Goal: Task Accomplishment & Management: Manage account settings

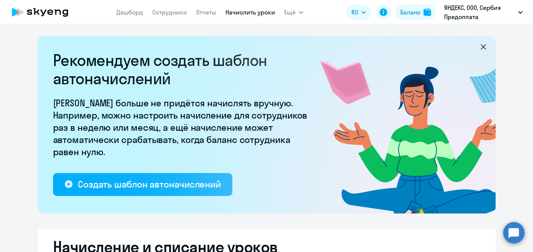
select select "10"
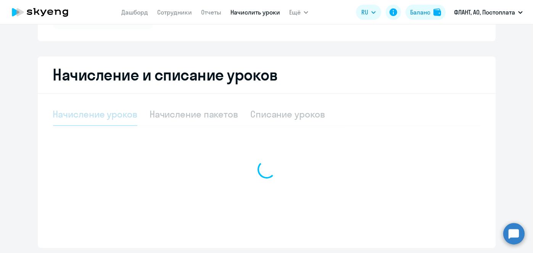
scroll to position [137, 0]
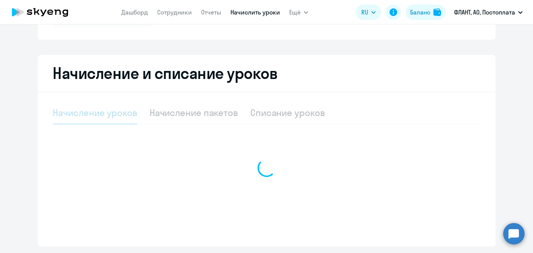
select select "10"
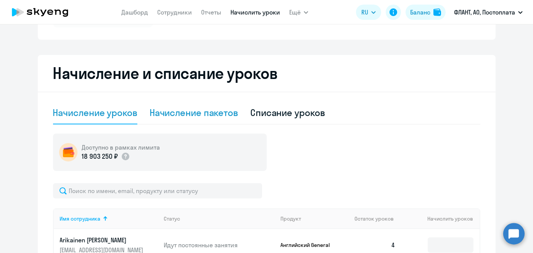
click at [208, 115] on div "Начисление пакетов" at bounding box center [194, 112] width 89 height 12
select select "10"
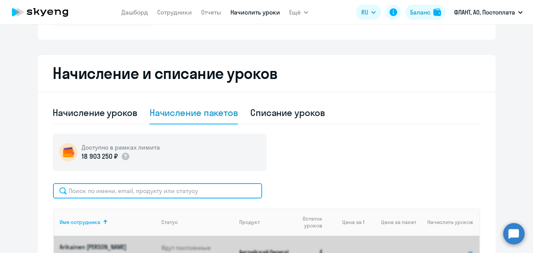
click at [212, 186] on input "text" at bounding box center [157, 190] width 209 height 15
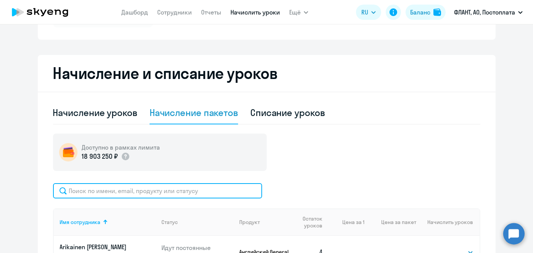
paste input "Полякова"
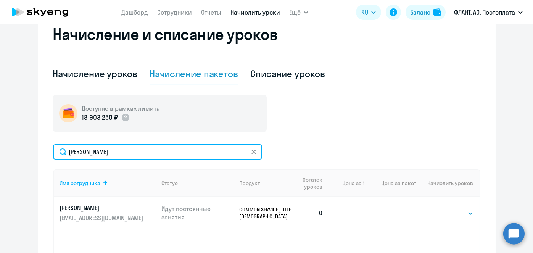
scroll to position [259, 0]
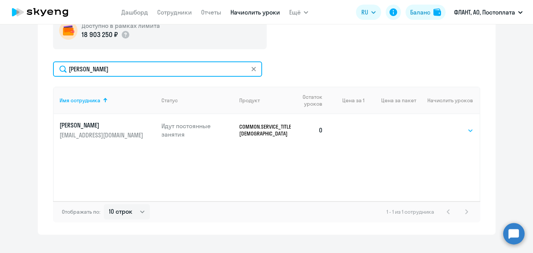
type input "Полякова"
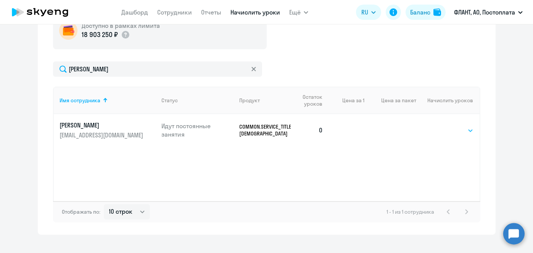
click at [466, 128] on select "Выбрать 4 8 16 32 64 96 128" at bounding box center [457, 130] width 31 height 9
select select "4"
click at [442, 126] on select "Выбрать 4 8 16 32 64 96 128" at bounding box center [457, 130] width 31 height 9
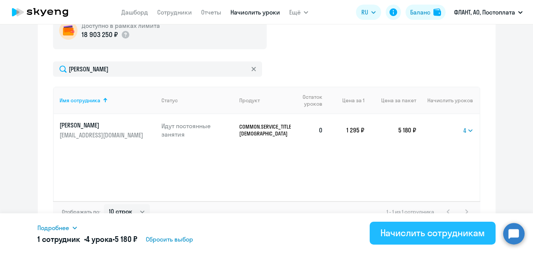
click at [442, 235] on div "Начислить сотрудникам" at bounding box center [433, 233] width 105 height 12
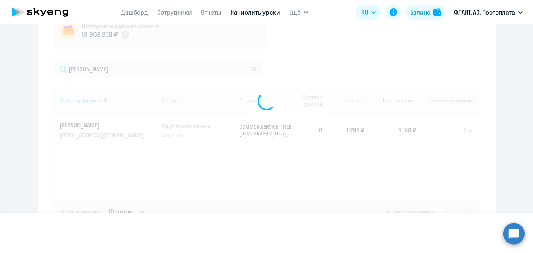
select select
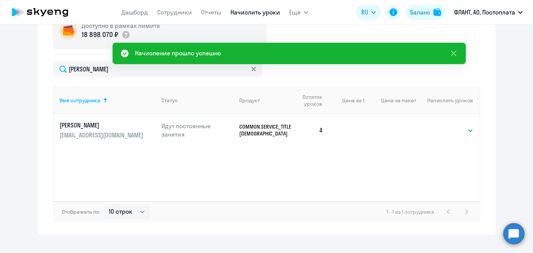
scroll to position [59, 0]
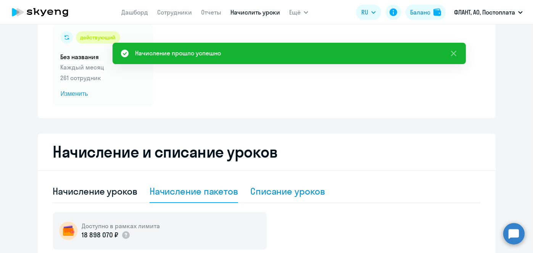
click at [304, 198] on div "Списание уроков" at bounding box center [287, 191] width 75 height 23
select select "10"
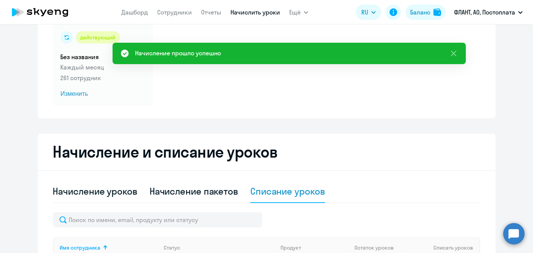
drag, startPoint x: 519, startPoint y: 160, endPoint x: 532, endPoint y: 181, distance: 25.5
click at [532, 181] on div "Автоначисления Смотреть все действующий Без названия Каждый месяц 261 сотрудник…" at bounding box center [266, 138] width 533 height 229
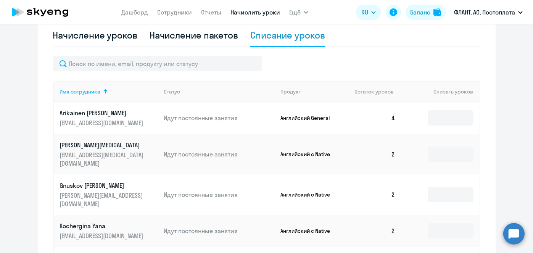
scroll to position [131, 0]
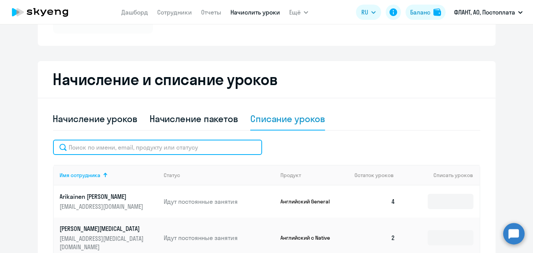
click at [218, 149] on input "text" at bounding box center [157, 147] width 209 height 15
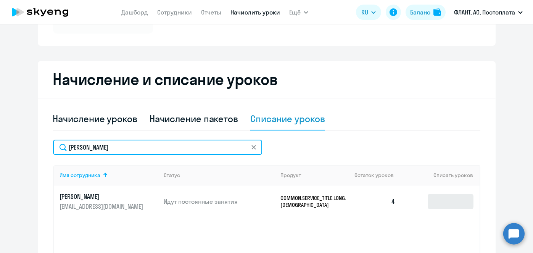
type input "полякова"
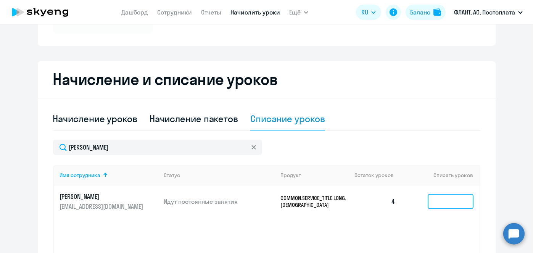
click at [446, 201] on input at bounding box center [451, 201] width 46 height 15
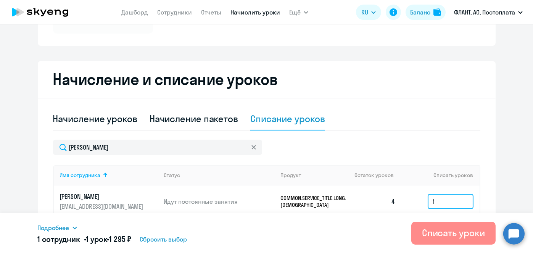
type input "1"
click at [458, 228] on div "Списать уроки" at bounding box center [453, 233] width 63 height 12
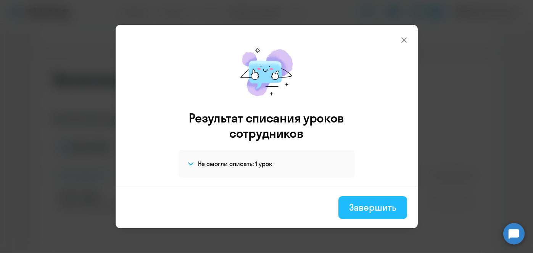
click at [381, 211] on div "Завершить" at bounding box center [372, 207] width 47 height 12
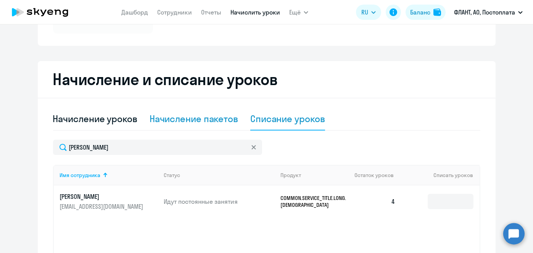
click at [200, 118] on div "Начисление пакетов" at bounding box center [194, 119] width 89 height 12
select select "10"
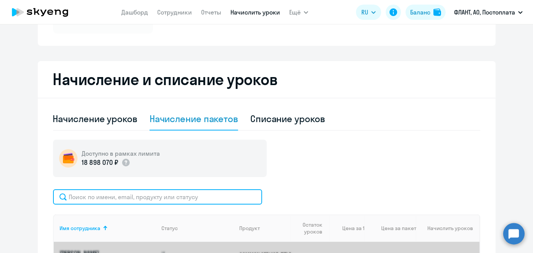
click at [168, 194] on input "text" at bounding box center [157, 196] width 209 height 15
paste input "Чазов"
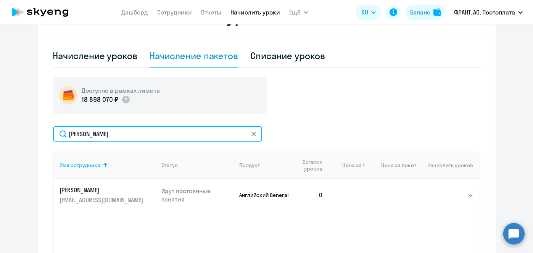
scroll to position [221, 0]
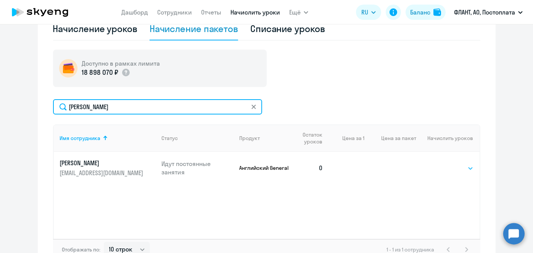
type input "Чазов"
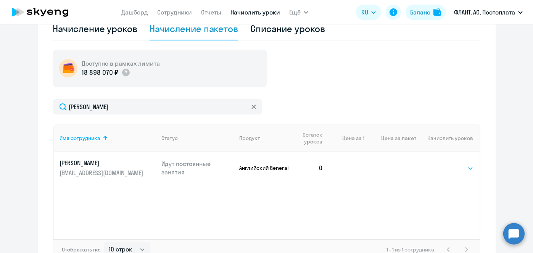
click at [461, 164] on select "Выбрать 4 8 16 32 64 96 128" at bounding box center [457, 168] width 31 height 9
select select "4"
click at [442, 164] on select "Выбрать 4 8 16 32 64 96 128" at bounding box center [457, 168] width 31 height 9
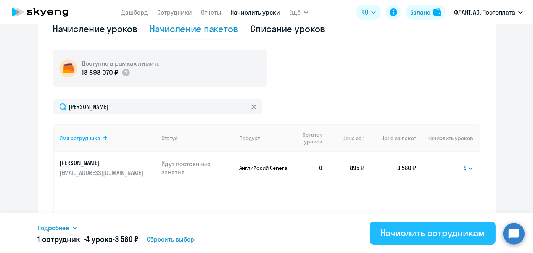
click at [440, 226] on button "Начислить сотрудникам" at bounding box center [433, 233] width 126 height 23
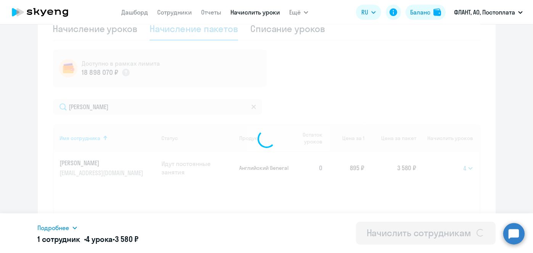
select select
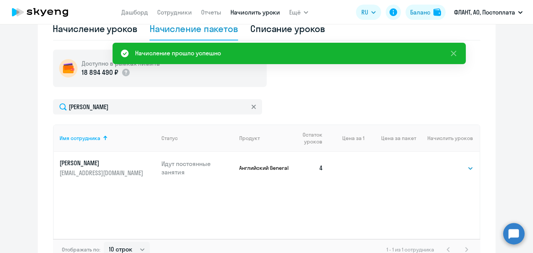
scroll to position [21, 0]
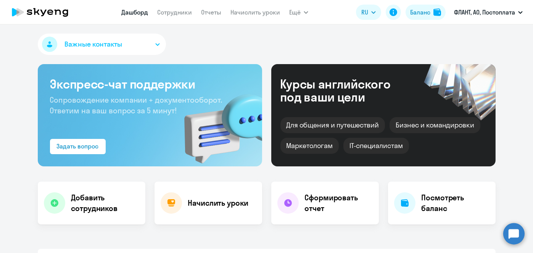
select select "30"
click at [190, 17] on nav "Дашборд Сотрудники Отчеты Начислить уроки" at bounding box center [200, 12] width 159 height 15
click at [182, 14] on link "Сотрудники" at bounding box center [174, 12] width 35 height 8
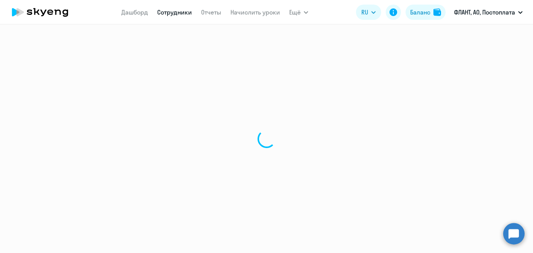
select select "30"
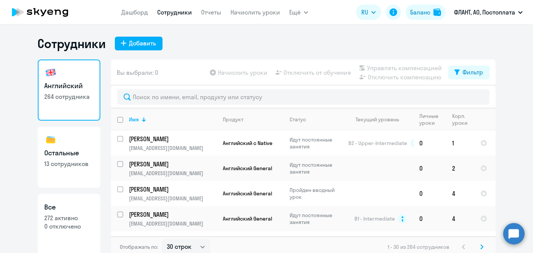
scroll to position [4, 0]
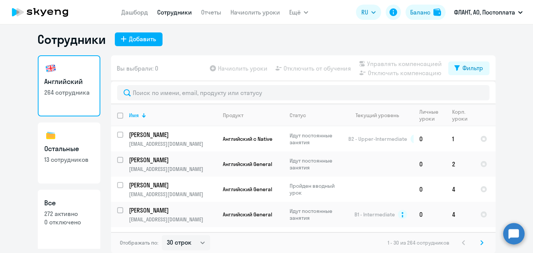
click at [87, 172] on link "Остальные 13 сотрудников" at bounding box center [69, 153] width 63 height 61
select select "30"
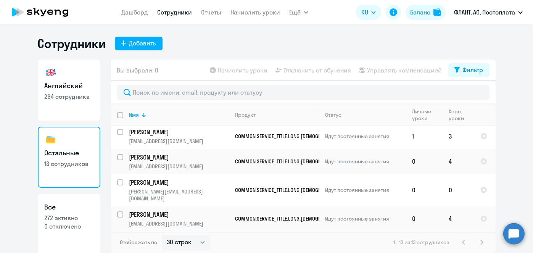
scroll to position [219, 0]
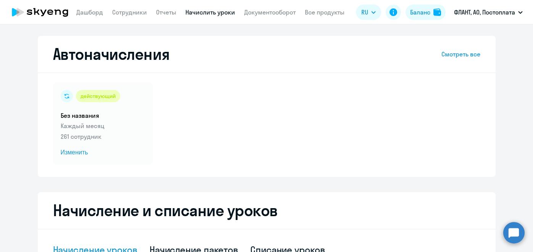
select select "10"
